Goal: Navigation & Orientation: Find specific page/section

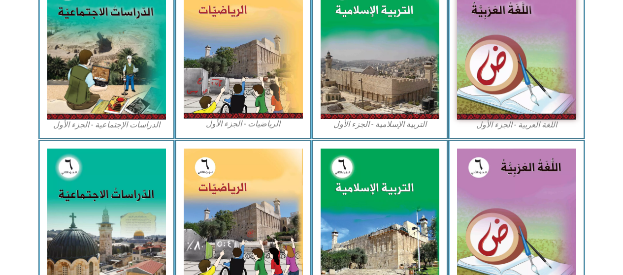
scroll to position [345, 0]
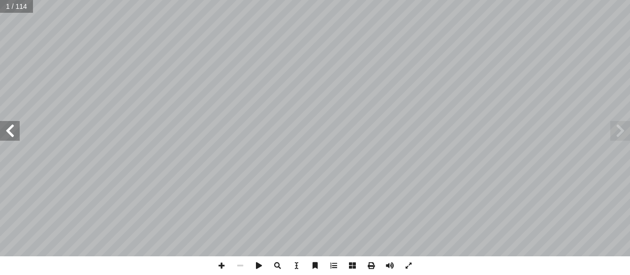
click at [7, 133] on span at bounding box center [10, 131] width 20 height 20
click at [9, 131] on span at bounding box center [10, 131] width 20 height 20
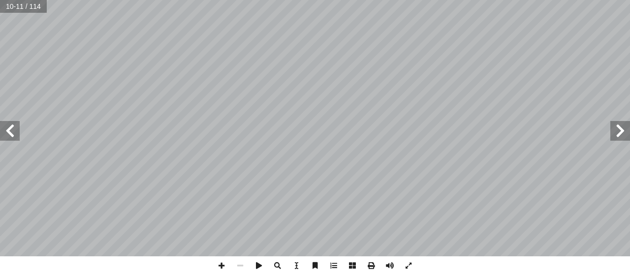
click at [4, 127] on span at bounding box center [10, 131] width 20 height 20
click at [7, 129] on span at bounding box center [10, 131] width 20 height 20
drag, startPoint x: 225, startPoint y: 269, endPoint x: 237, endPoint y: 261, distance: 14.6
click at [237, 261] on div at bounding box center [315, 266] width 206 height 19
click at [220, 269] on span at bounding box center [221, 266] width 19 height 19
